Goal: Transaction & Acquisition: Purchase product/service

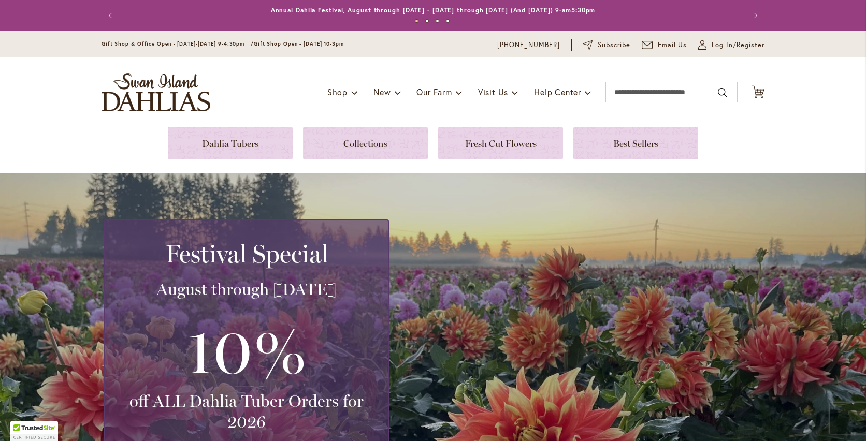
scroll to position [259, 0]
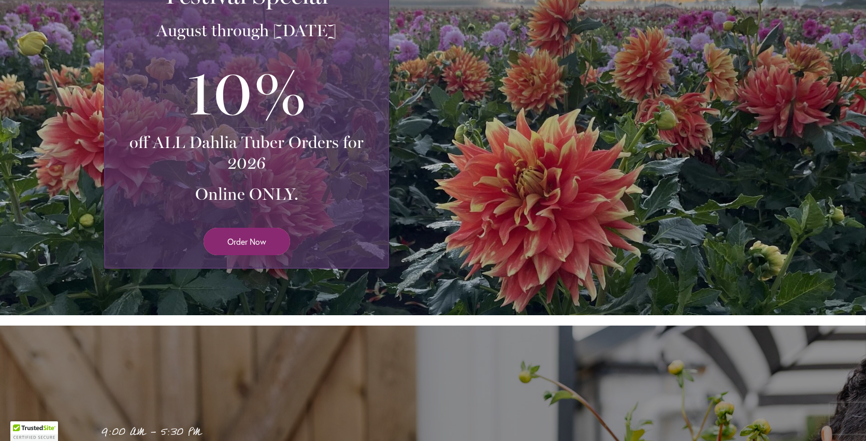
click at [255, 242] on span "Order Now" at bounding box center [246, 242] width 39 height 12
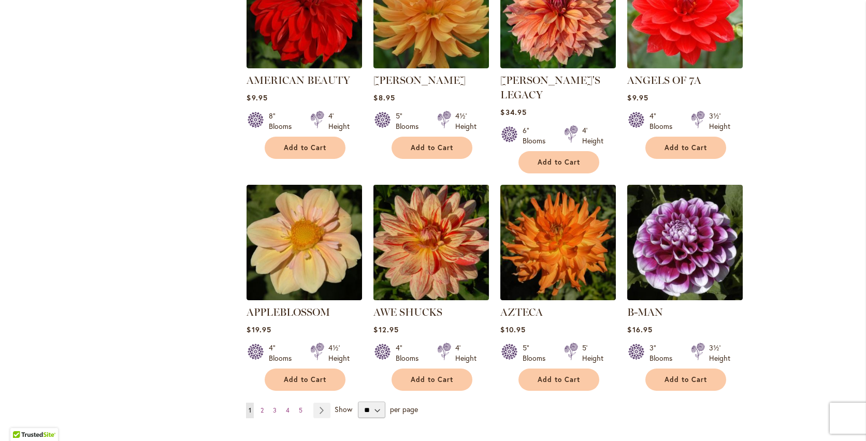
scroll to position [725, 0]
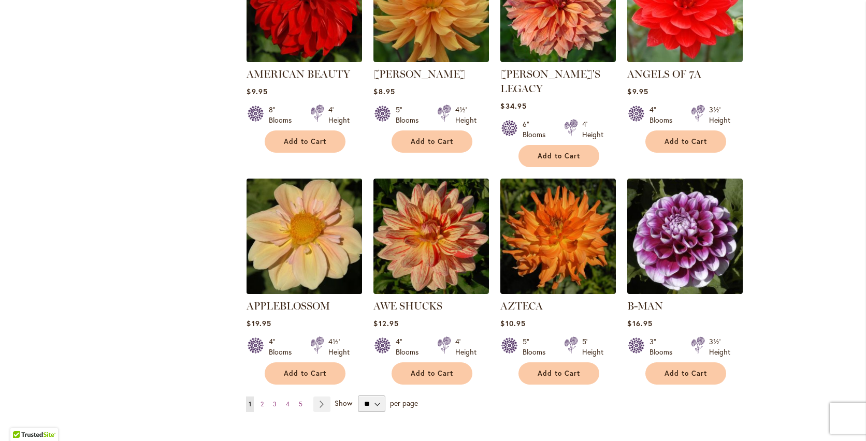
click at [316, 244] on img at bounding box center [304, 236] width 121 height 121
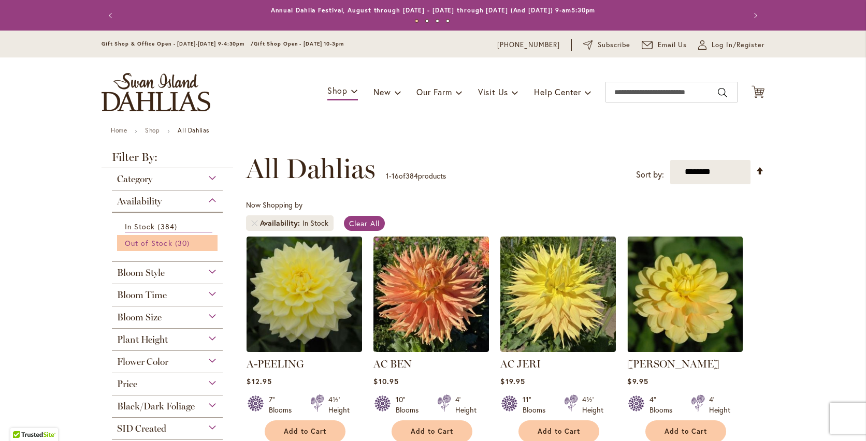
click at [180, 242] on span "30 items" at bounding box center [183, 243] width 17 height 11
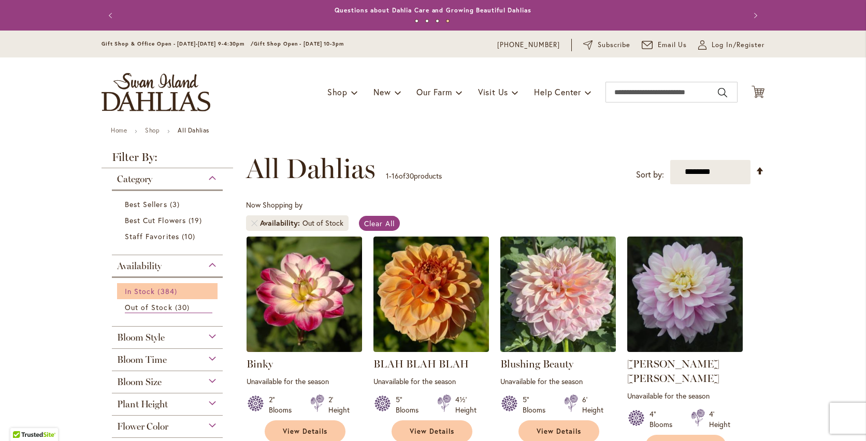
click at [157, 292] on span "384 items" at bounding box center [168, 291] width 22 height 11
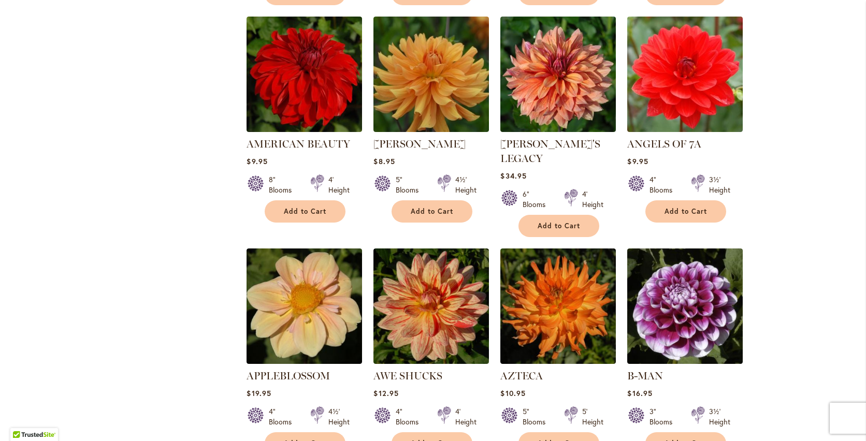
scroll to position [777, 0]
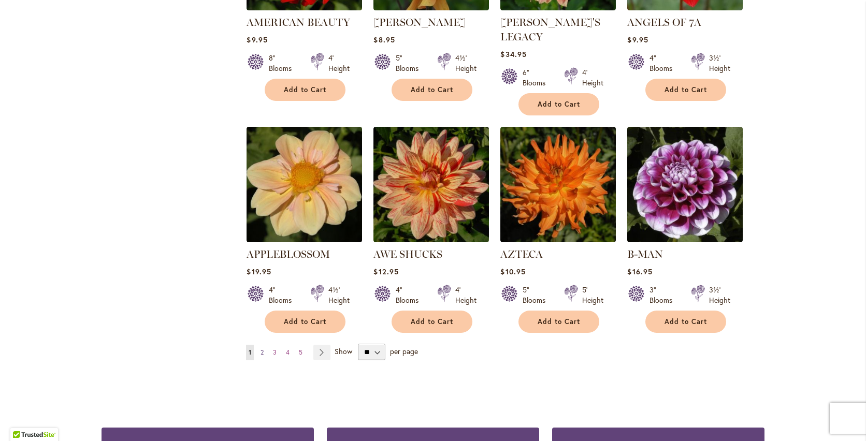
click at [260, 348] on span "2" at bounding box center [261, 352] width 3 height 8
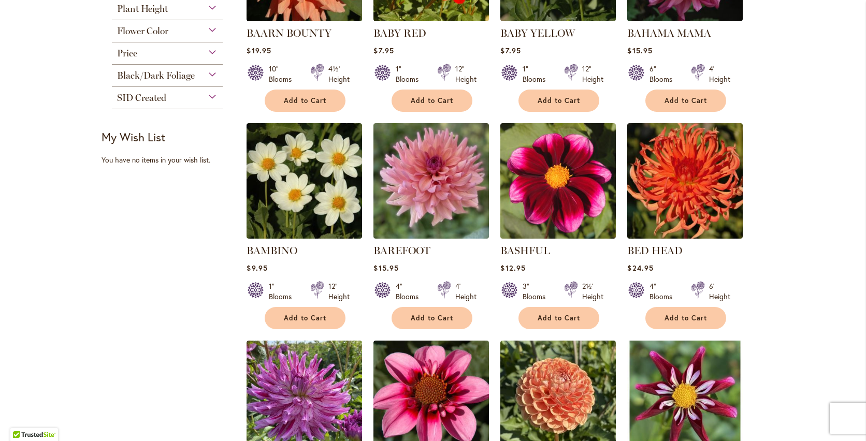
scroll to position [362, 0]
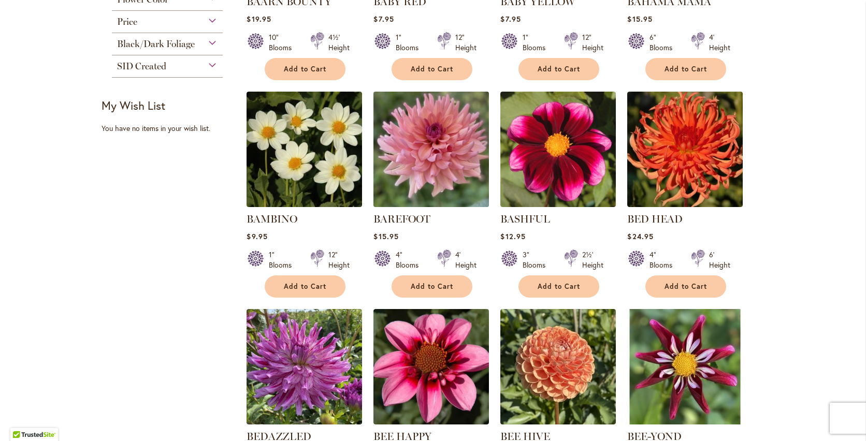
click at [418, 171] on img at bounding box center [431, 149] width 121 height 121
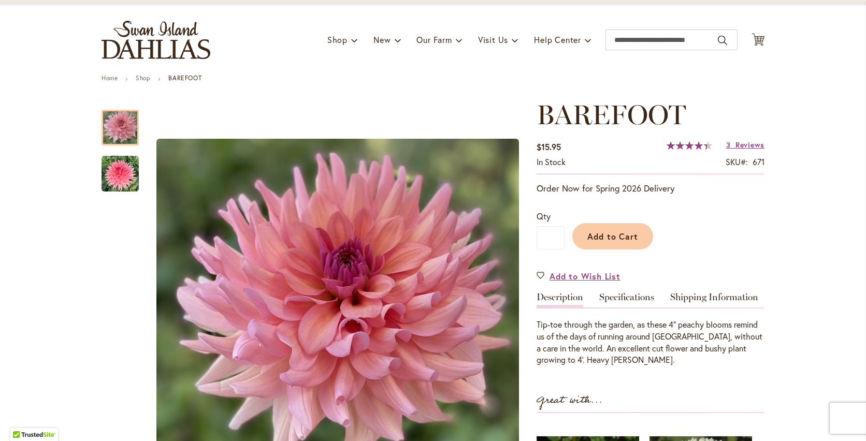
scroll to position [52, 0]
